Goal: Check status: Check status

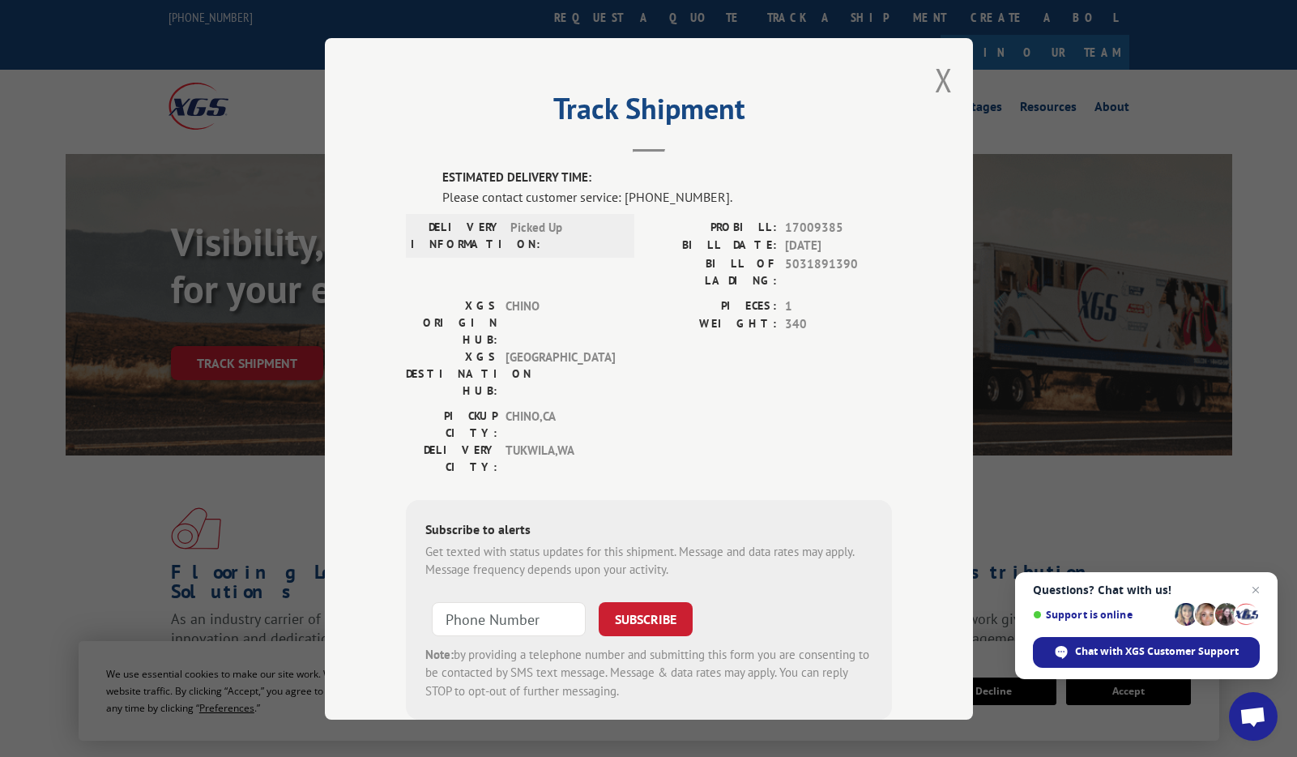
scroll to position [16, 0]
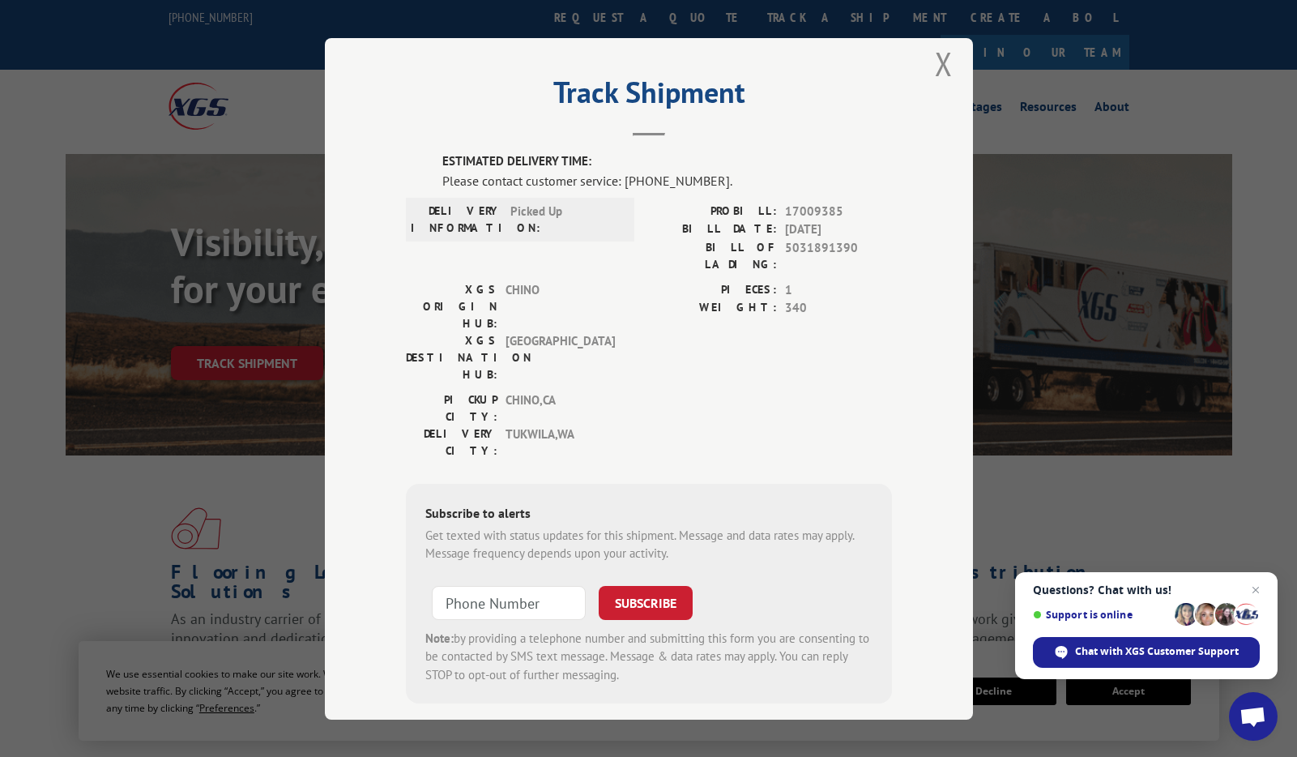
click at [728, 391] on div "PICKUP CITY: [GEOGRAPHIC_DATA] , [GEOGRAPHIC_DATA] DELIVERY CITY: [GEOGRAPHIC_D…" at bounding box center [649, 429] width 486 height 76
click at [791, 203] on span "17009385" at bounding box center [838, 211] width 107 height 19
copy span "17009385"
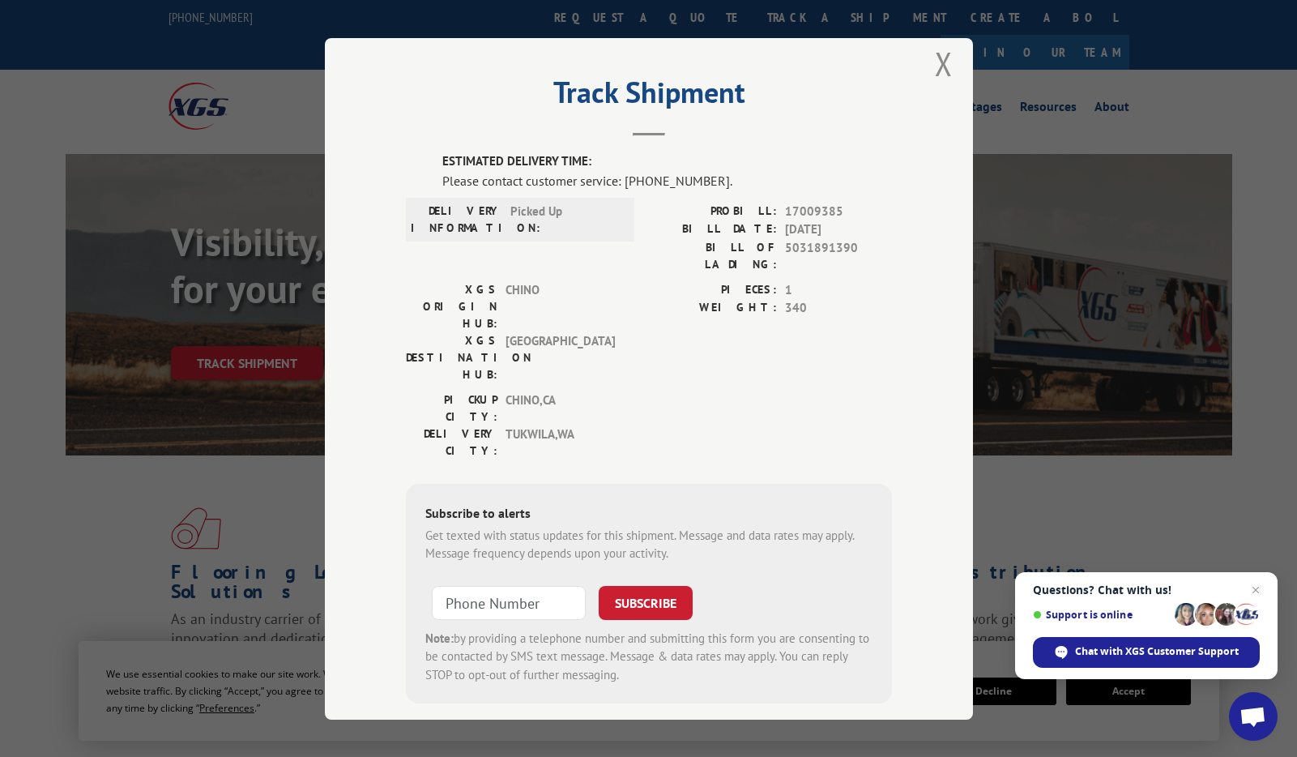
click at [928, 74] on div "Track Shipment ESTIMATED DELIVERY TIME: Please contact customer service: [PHONE…" at bounding box center [649, 378] width 648 height 681
click at [941, 63] on button "Close modal" at bounding box center [944, 63] width 18 height 43
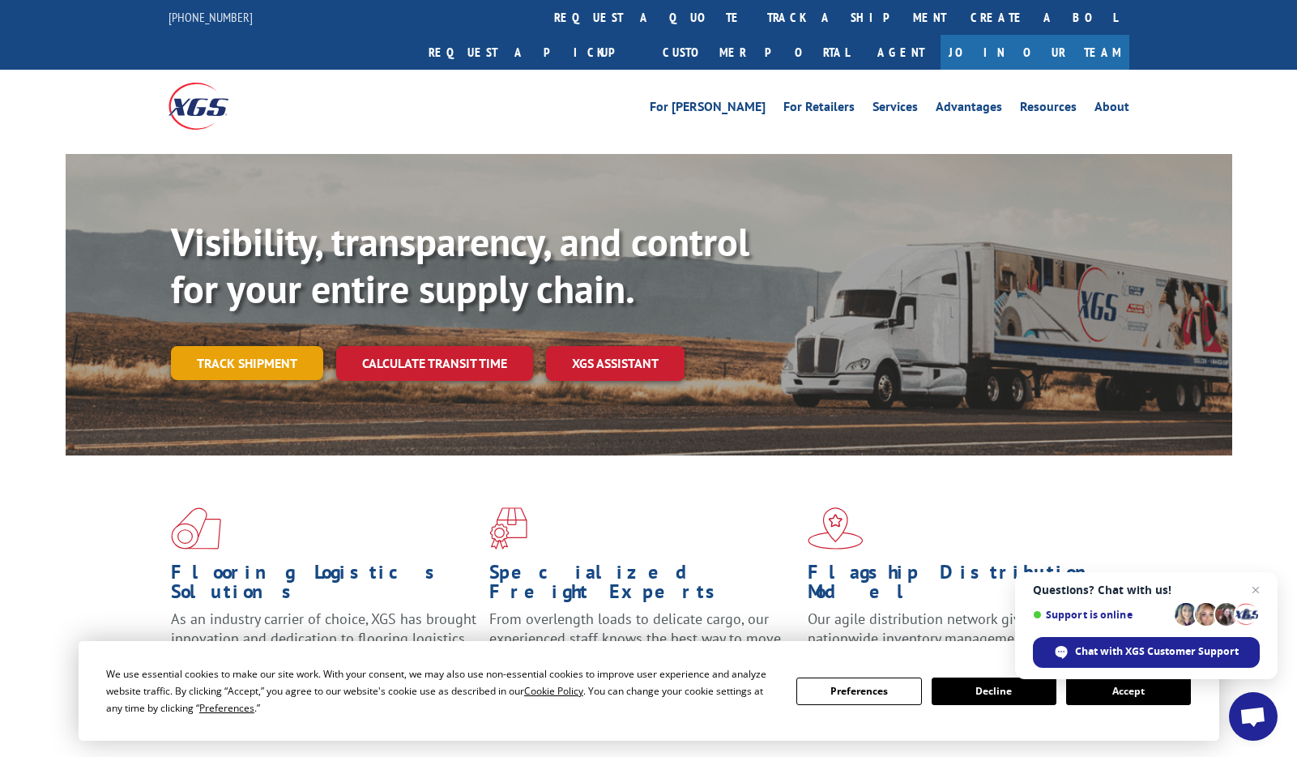
click at [250, 346] on link "Track shipment" at bounding box center [247, 363] width 152 height 34
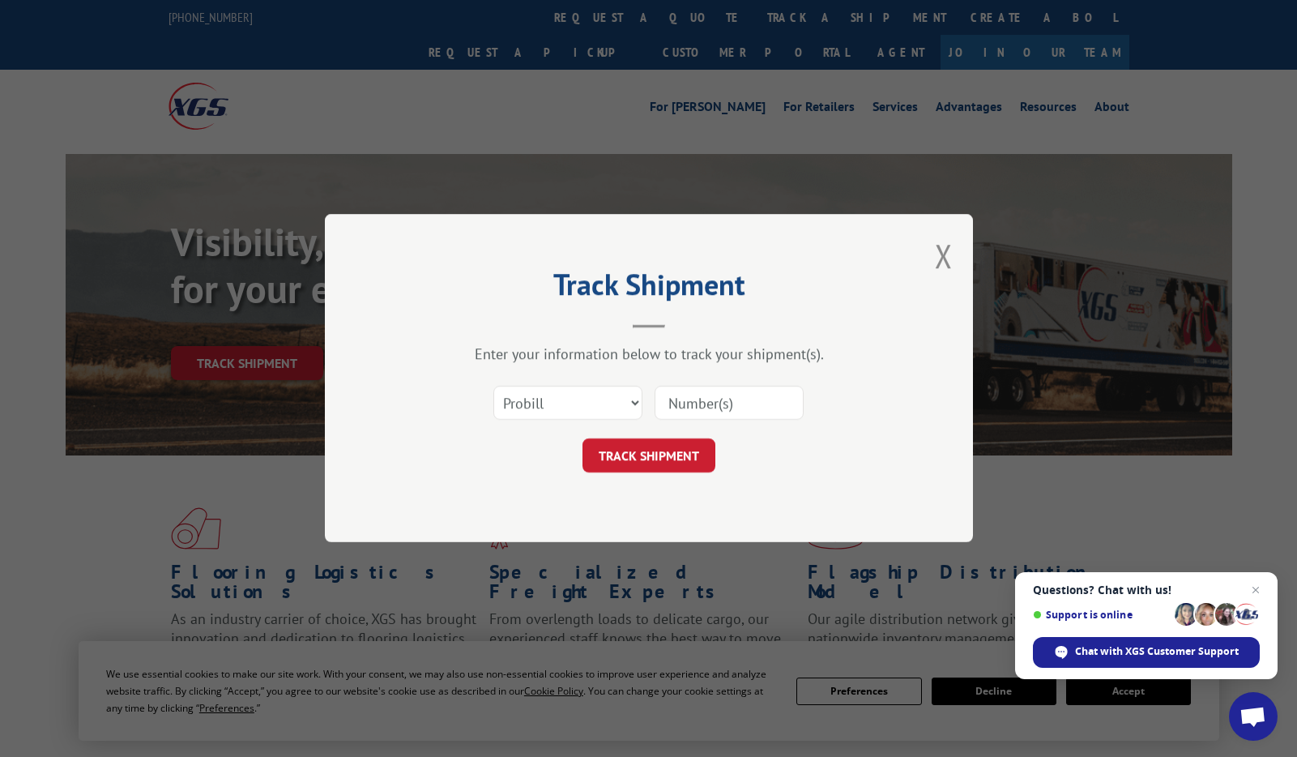
click at [724, 385] on div at bounding box center [729, 403] width 149 height 37
click at [702, 412] on input at bounding box center [729, 403] width 149 height 34
paste input "17009385"
type input "17009385"
click at [650, 468] on button "TRACK SHIPMENT" at bounding box center [649, 456] width 133 height 34
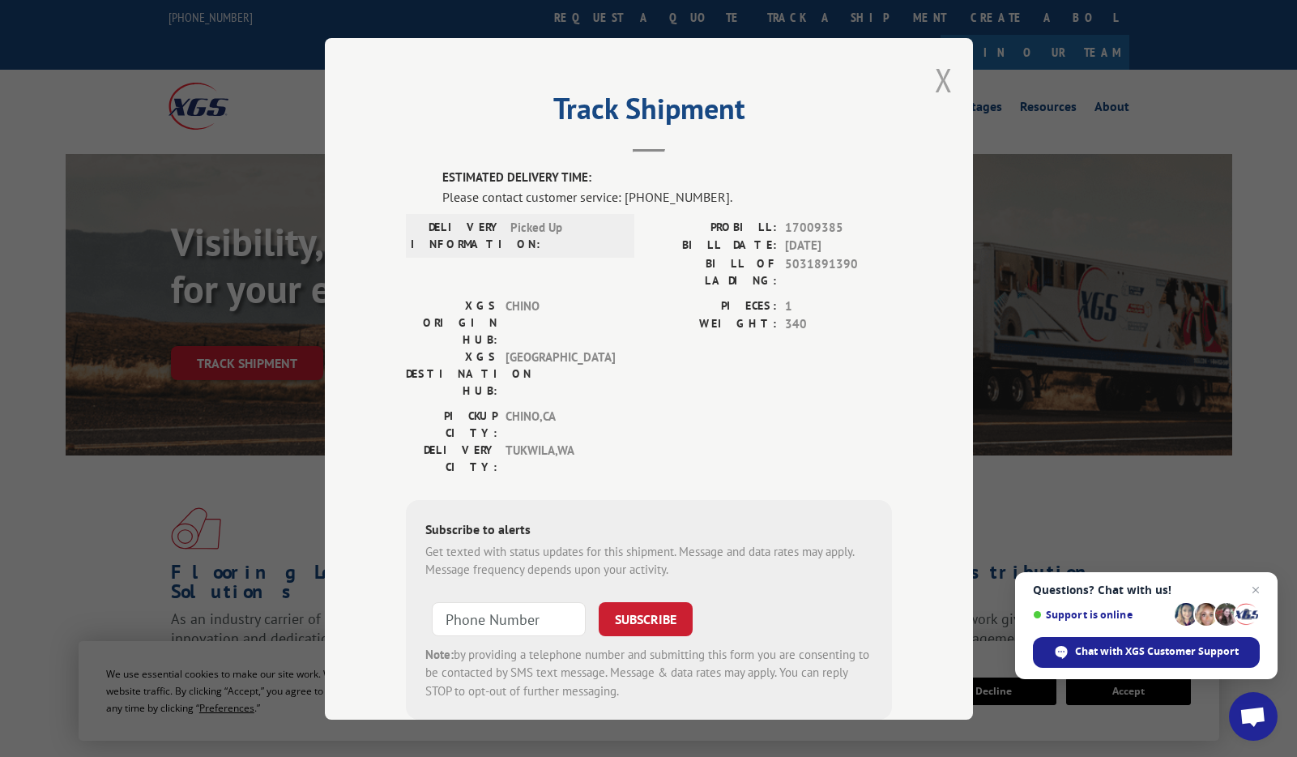
click at [935, 73] on button "Close modal" at bounding box center [944, 79] width 18 height 43
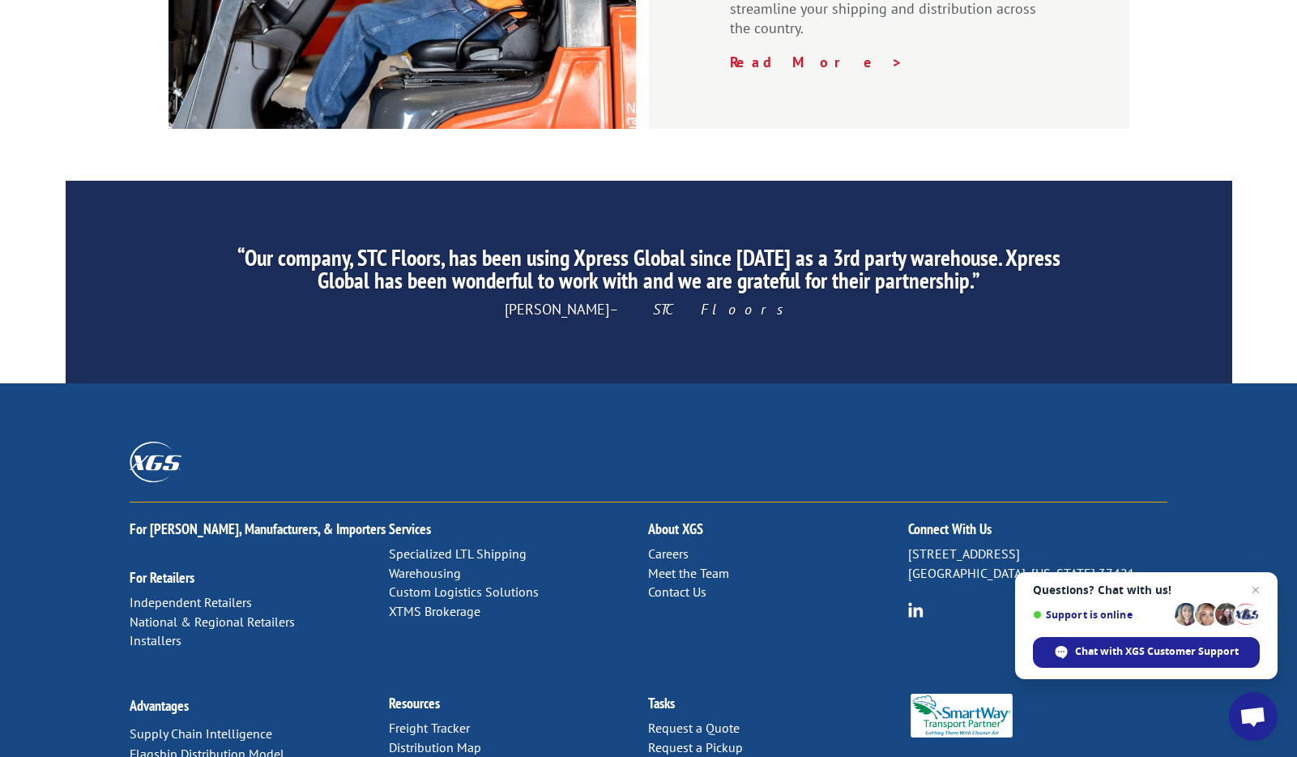
scroll to position [2450, 0]
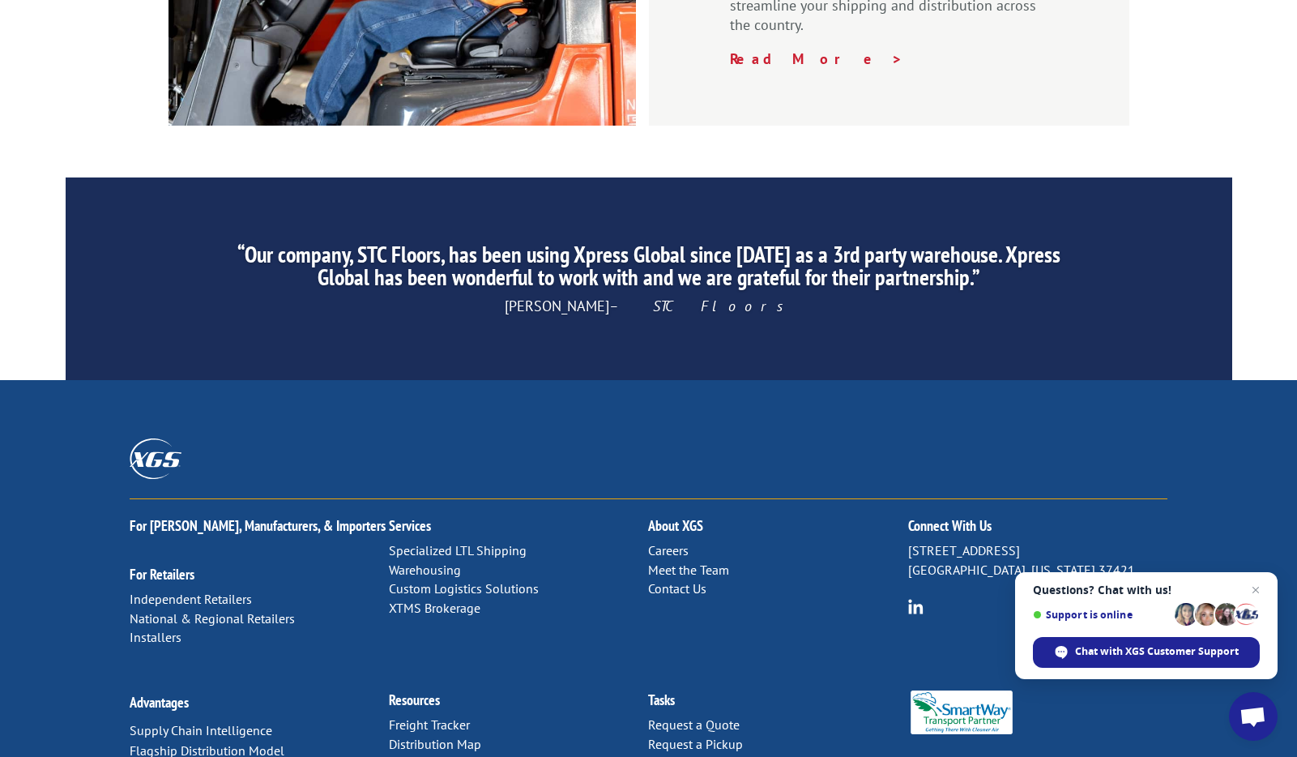
click at [676, 580] on link "Contact Us" at bounding box center [677, 588] width 58 height 16
